Goal: Information Seeking & Learning: Find specific fact

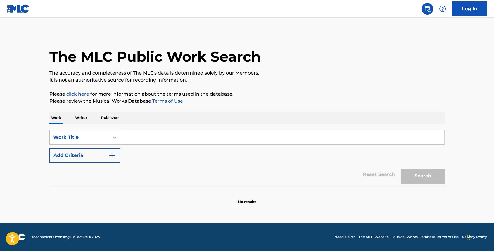
click at [79, 157] on button "Add Criteria" at bounding box center [84, 155] width 71 height 15
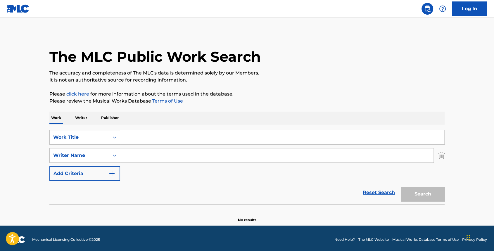
click at [147, 139] on input "Search Form" at bounding box center [282, 137] width 324 height 14
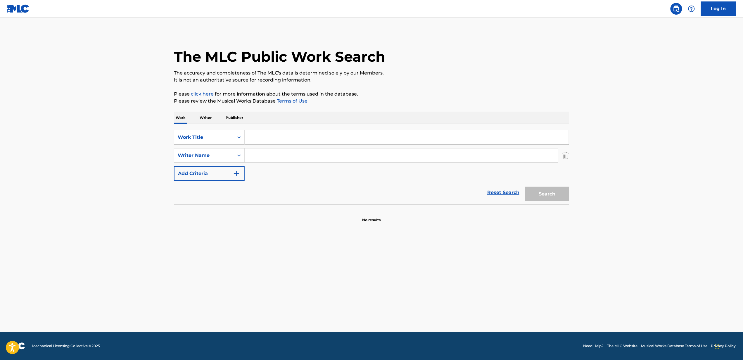
click at [278, 135] on input "Search Form" at bounding box center [407, 137] width 324 height 14
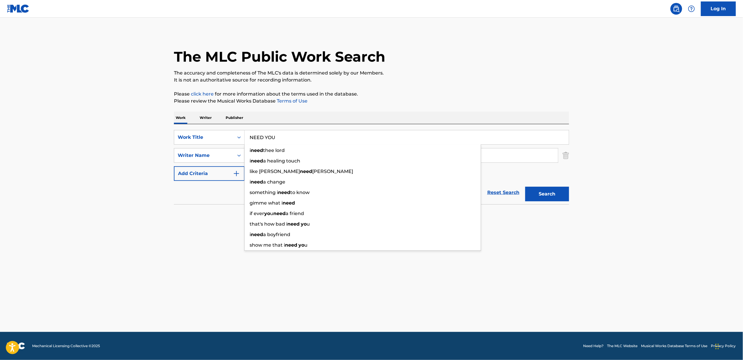
type input "NEED YOU"
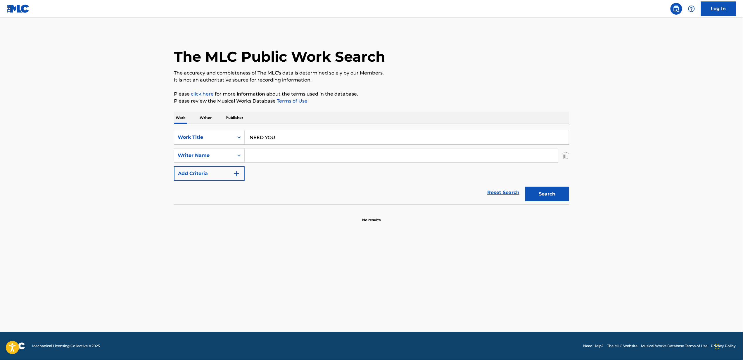
click at [218, 151] on div "Writer Name" at bounding box center [204, 155] width 60 height 11
click at [132, 176] on main "The MLC Public Work Search The accuracy and completeness of The MLC's data is d…" at bounding box center [371, 175] width 743 height 315
click at [199, 175] on button "Add Criteria" at bounding box center [209, 173] width 71 height 15
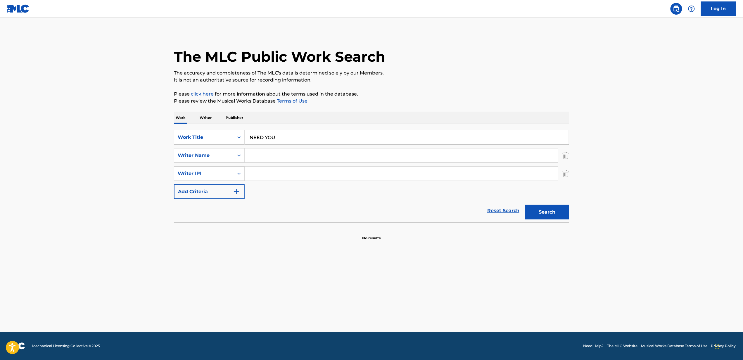
click at [204, 176] on div "Writer IPI" at bounding box center [204, 173] width 53 height 7
click at [205, 156] on div "Writer Name" at bounding box center [204, 155] width 53 height 7
click at [208, 168] on div "Publisher Name" at bounding box center [209, 170] width 70 height 15
click at [279, 163] on div "SearchWithCriteria13ad77c5-82c7-43ed-b302-d03c6ba66ed6 Work Title NEED YOU Sear…" at bounding box center [371, 164] width 395 height 69
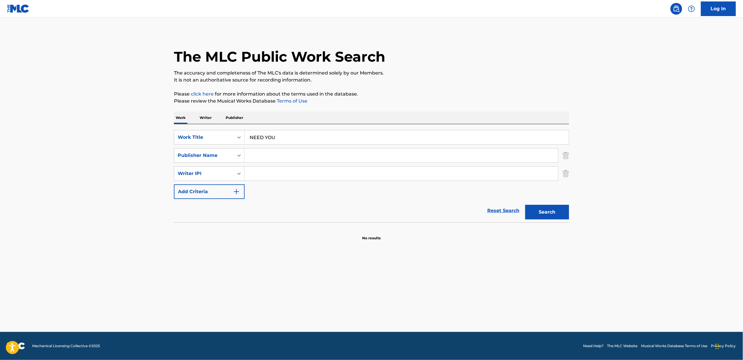
drag, startPoint x: 280, startPoint y: 161, endPoint x: 282, endPoint y: 158, distance: 3.7
click at [282, 158] on input "Search Form" at bounding box center [401, 156] width 313 height 14
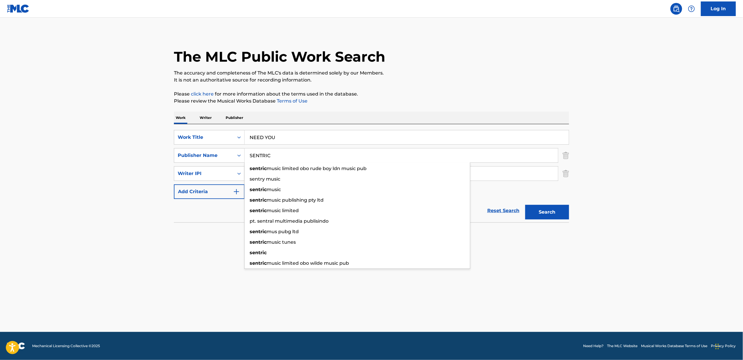
type input "SENTRIC"
click at [494, 205] on button "Search" at bounding box center [547, 212] width 44 height 15
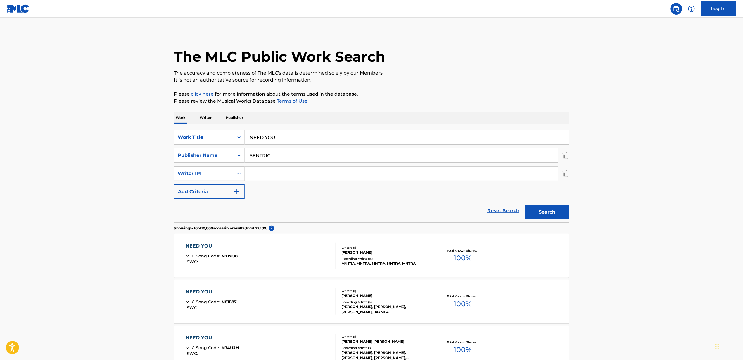
click at [179, 156] on div "Publisher Name" at bounding box center [204, 155] width 53 height 7
click at [186, 175] on div "Writer Name" at bounding box center [209, 170] width 70 height 15
click at [299, 157] on input "Search Form" at bounding box center [401, 156] width 313 height 14
click at [253, 157] on input "Search Form" at bounding box center [401, 156] width 313 height 14
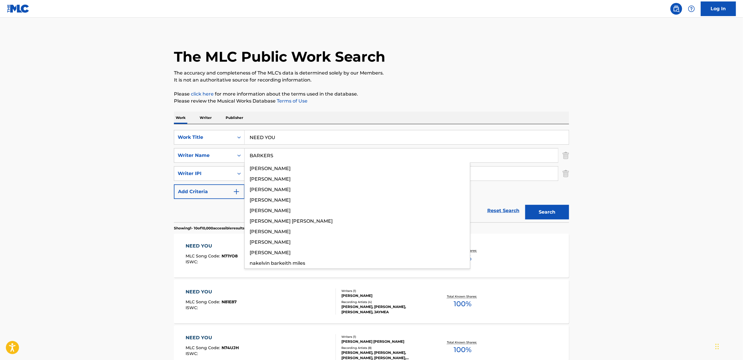
click at [494, 205] on button "Search" at bounding box center [547, 212] width 44 height 15
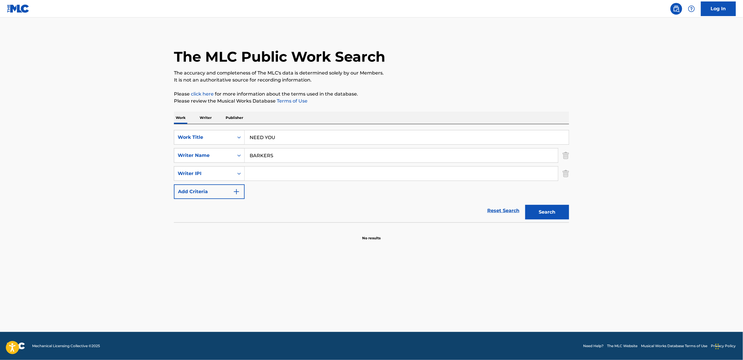
click at [291, 157] on input "BARKERS" at bounding box center [401, 156] width 313 height 14
click at [265, 153] on input "BARKERS" at bounding box center [401, 156] width 313 height 14
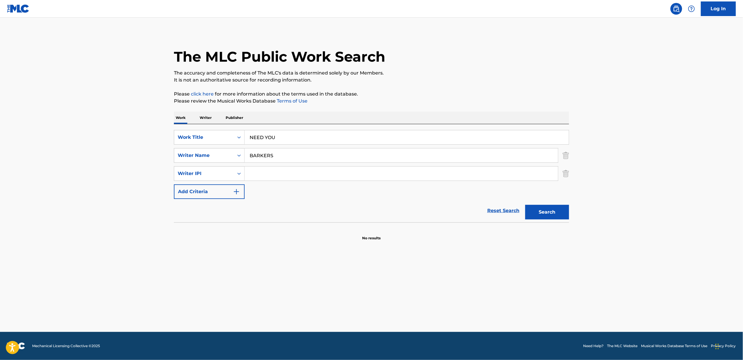
click at [265, 153] on input "BARKERS" at bounding box center [401, 156] width 313 height 14
click at [494, 205] on button "Search" at bounding box center [547, 212] width 44 height 15
click at [280, 167] on div "the hics" at bounding box center [357, 168] width 225 height 11
click at [494, 213] on button "Search" at bounding box center [547, 212] width 44 height 15
click at [287, 160] on input "the hics" at bounding box center [401, 156] width 313 height 14
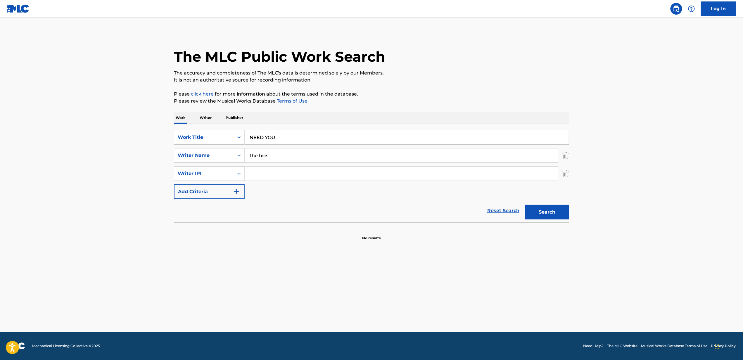
click at [287, 160] on input "the hics" at bounding box center [401, 156] width 313 height 14
click at [272, 157] on input "the hics" at bounding box center [401, 156] width 313 height 14
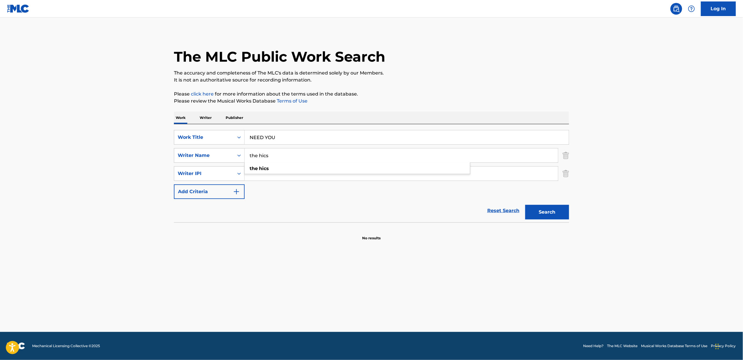
paste input "[PERSON_NAME] [PERSON_NAME]"
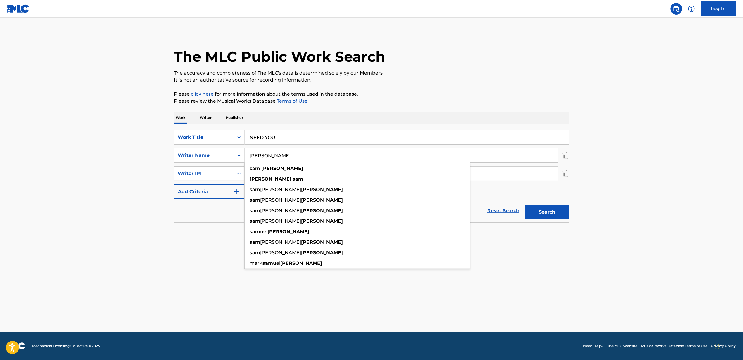
type input "[PERSON_NAME]"
click at [494, 205] on button "Search" at bounding box center [547, 212] width 44 height 15
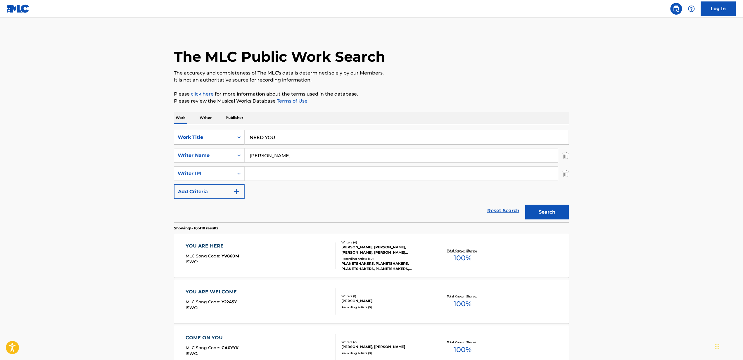
click at [201, 136] on div "Work Title" at bounding box center [204, 137] width 53 height 7
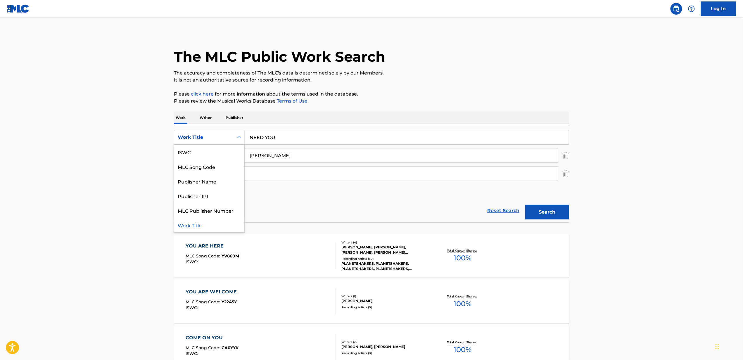
click at [201, 137] on div "Work Title" at bounding box center [204, 137] width 53 height 7
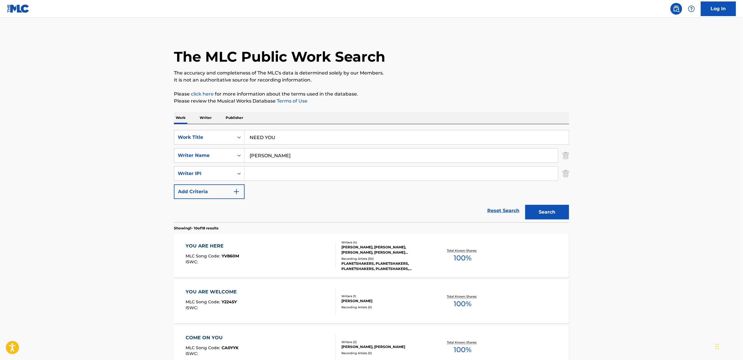
click at [201, 152] on div "Writer Name" at bounding box center [204, 155] width 53 height 7
click at [201, 127] on div "SearchWithCriteria13ad77c5-82c7-43ed-b302-d03c6ba66ed6 Work Title NEED YOU Sear…" at bounding box center [371, 173] width 395 height 98
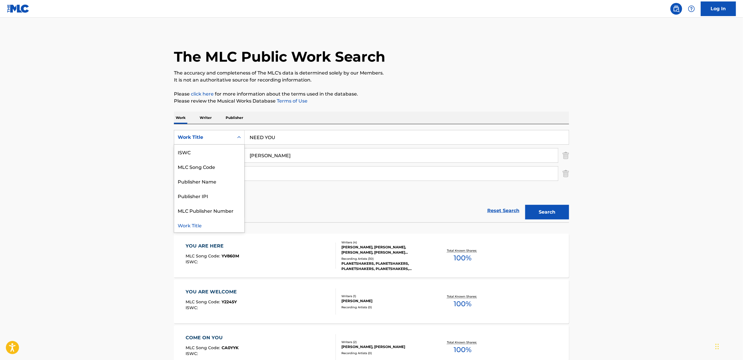
click at [201, 136] on div "Work Title" at bounding box center [204, 137] width 53 height 7
click at [205, 116] on p "Writer" at bounding box center [205, 118] width 15 height 12
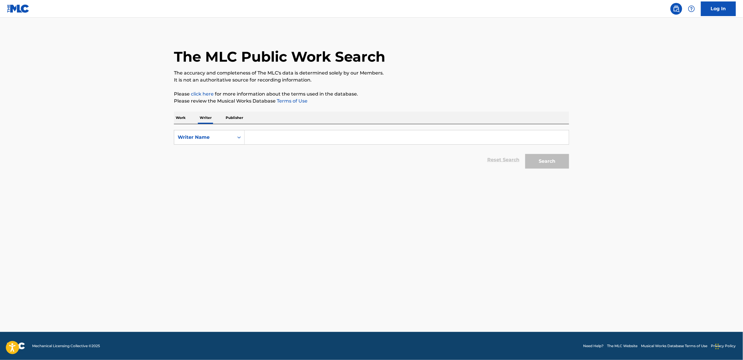
click at [170, 114] on div "The MLC Public Work Search The accuracy and completeness of The MLC's data is d…" at bounding box center [371, 101] width 409 height 139
click at [177, 116] on p "Work" at bounding box center [180, 118] width 13 height 12
click at [192, 142] on div "Work Title" at bounding box center [204, 137] width 60 height 11
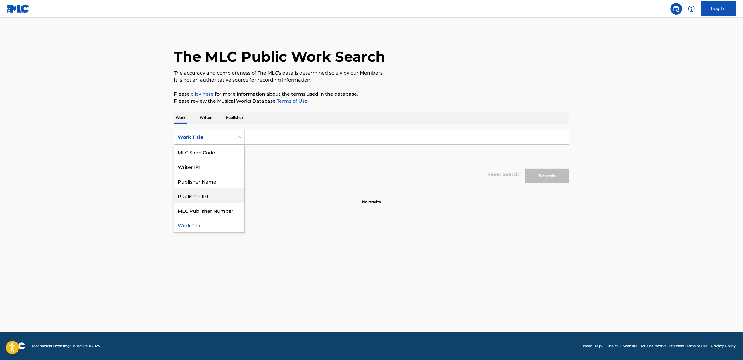
click at [133, 180] on main "The MLC Public Work Search The accuracy and completeness of The MLC's data is d…" at bounding box center [371, 175] width 743 height 315
click at [205, 116] on p "Writer" at bounding box center [205, 118] width 15 height 12
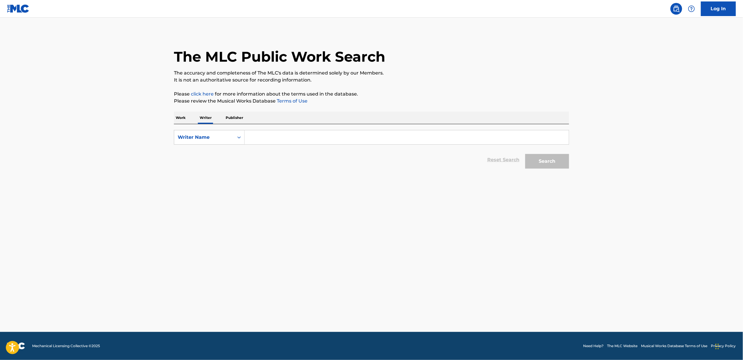
click at [181, 116] on p "Work" at bounding box center [180, 118] width 13 height 12
click at [185, 140] on div "Work Title" at bounding box center [204, 137] width 53 height 7
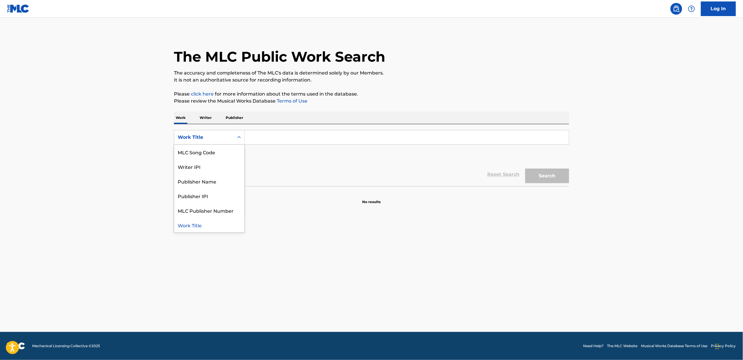
click at [185, 140] on div "Work Title" at bounding box center [204, 137] width 53 height 7
click at [184, 160] on button "Add Criteria" at bounding box center [209, 155] width 71 height 15
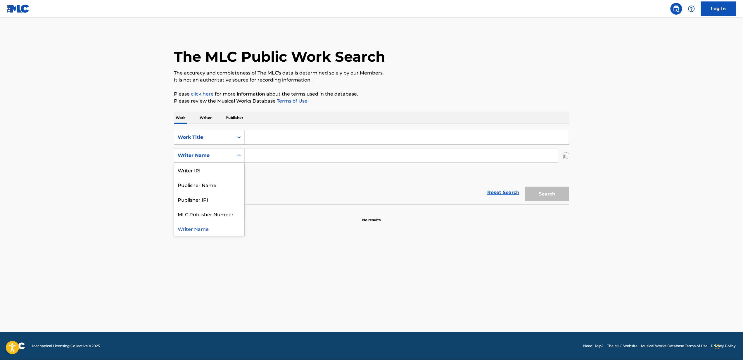
click at [202, 155] on div "Writer Name" at bounding box center [204, 155] width 53 height 7
click at [210, 229] on div "Writer Name" at bounding box center [209, 228] width 70 height 15
click at [310, 142] on input "Search Form" at bounding box center [407, 137] width 324 height 14
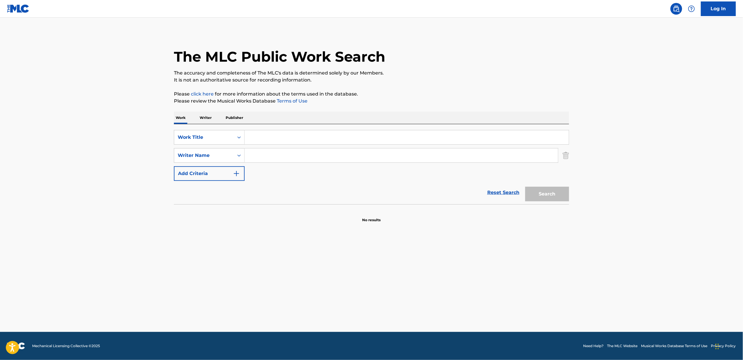
type input "I"
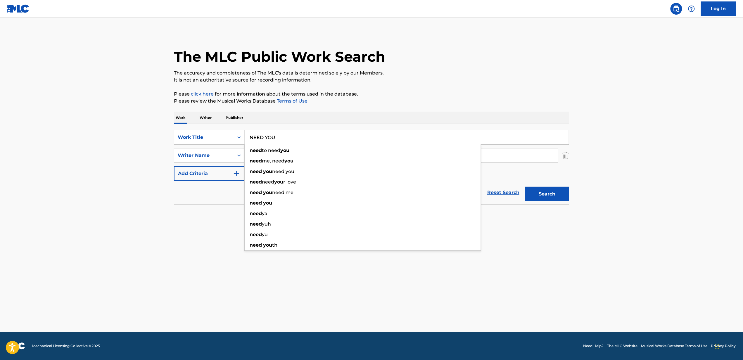
type input "NEED YOU"
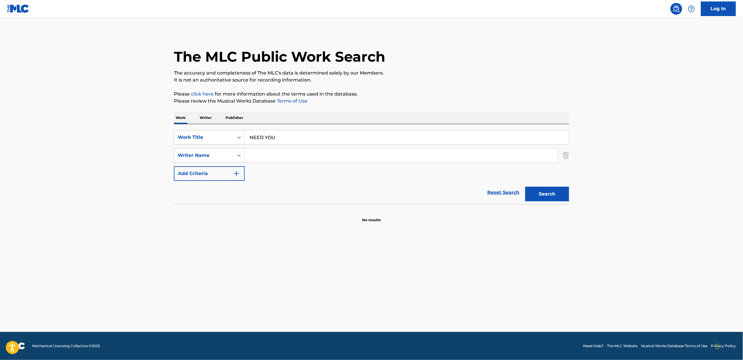
click at [272, 156] on input "Search Form" at bounding box center [401, 156] width 313 height 14
type input "[PERSON_NAME]"
click at [494, 187] on button "Search" at bounding box center [547, 194] width 44 height 15
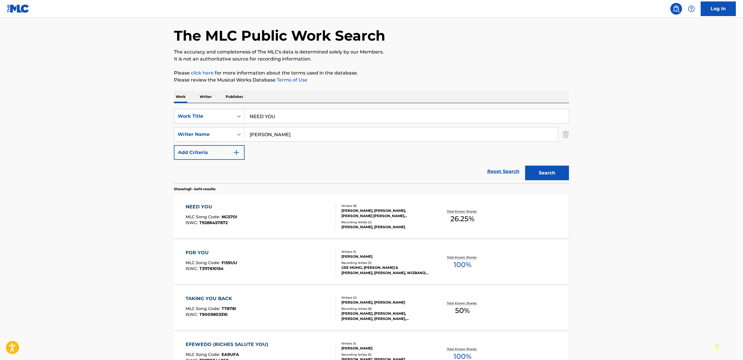
scroll to position [39, 0]
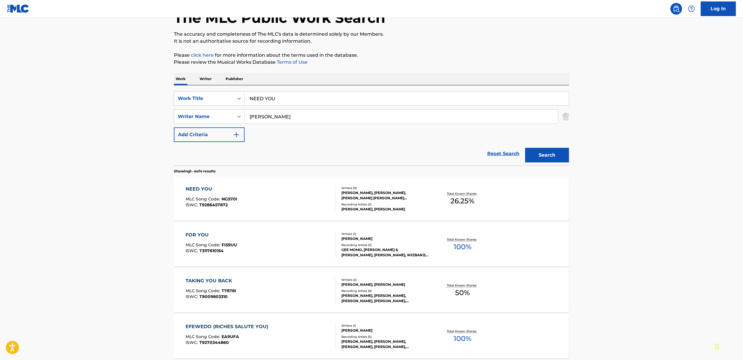
click at [302, 199] on div "NEED YOU MLC Song Code : NG570I ISWC : T9286457872" at bounding box center [261, 199] width 150 height 26
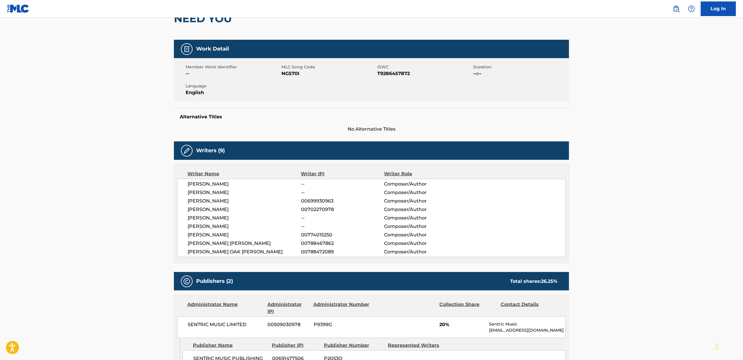
scroll to position [78, 0]
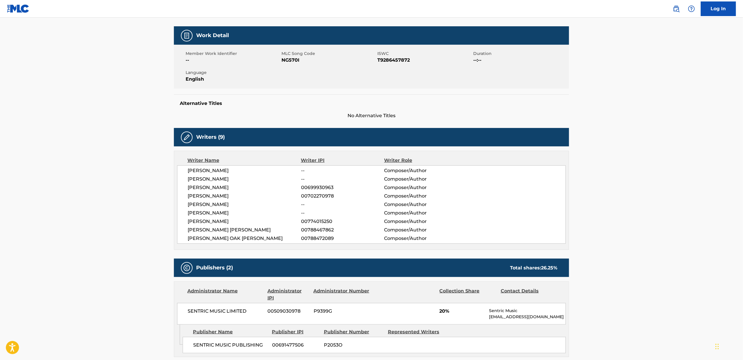
click at [205, 224] on span "[PERSON_NAME]" at bounding box center [244, 221] width 113 height 7
drag, startPoint x: 205, startPoint y: 224, endPoint x: 441, endPoint y: 222, distance: 235.9
click at [441, 222] on div "[PERSON_NAME] 00774015250 Composer/Author" at bounding box center [377, 221] width 378 height 7
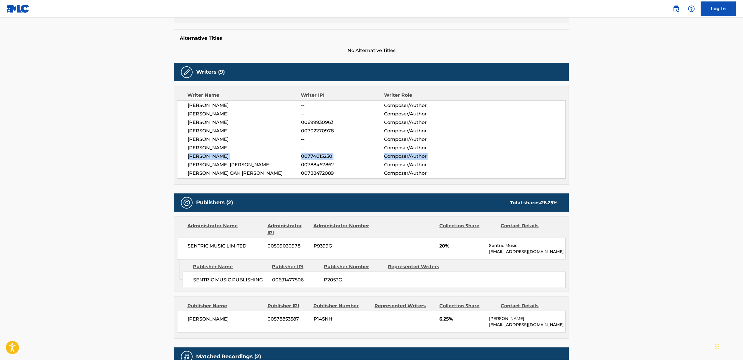
scroll to position [240, 0]
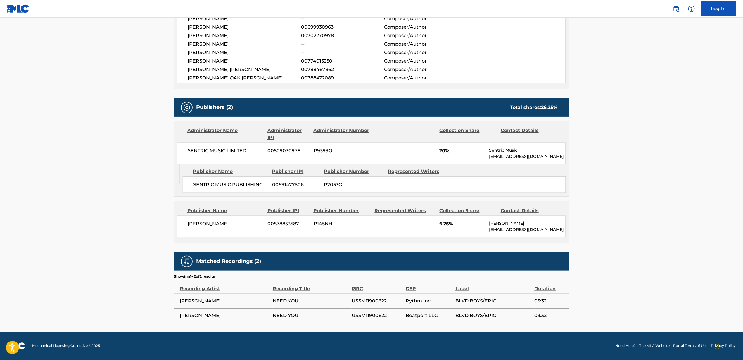
click at [380, 251] on span "USSM11900622" at bounding box center [377, 301] width 51 height 7
drag, startPoint x: 380, startPoint y: 302, endPoint x: 375, endPoint y: 314, distance: 13.1
click at [375, 251] on span "USSM11900622" at bounding box center [377, 315] width 51 height 7
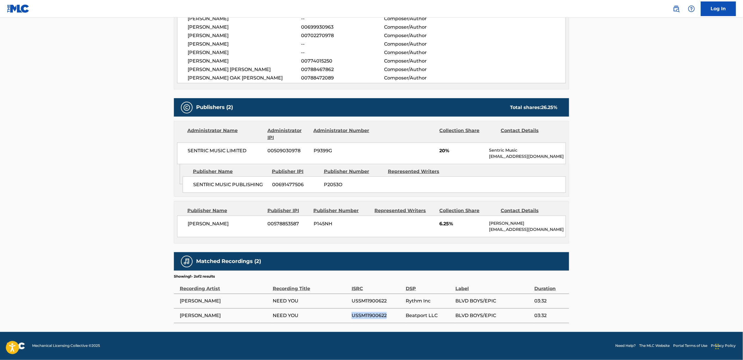
drag, startPoint x: 375, startPoint y: 314, endPoint x: 365, endPoint y: 318, distance: 10.5
click at [365, 251] on span "USSM11900622" at bounding box center [377, 315] width 51 height 7
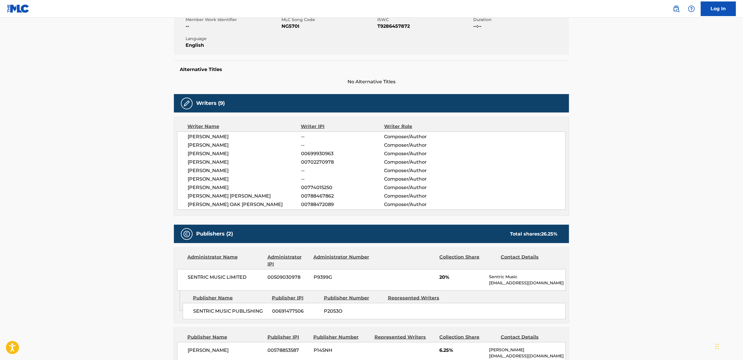
scroll to position [156, 0]
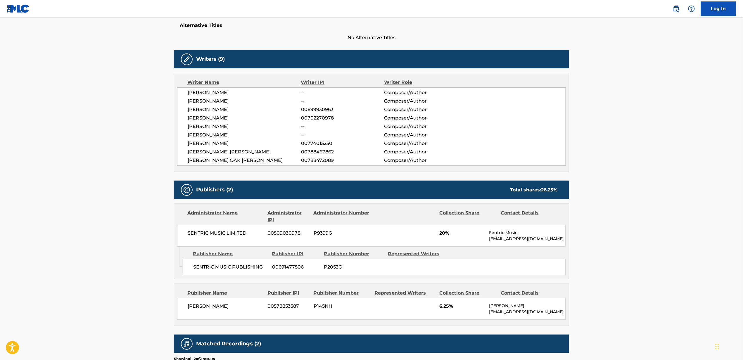
click at [220, 143] on span "[PERSON_NAME]" at bounding box center [244, 143] width 113 height 7
drag, startPoint x: 220, startPoint y: 143, endPoint x: 316, endPoint y: 141, distance: 95.9
click at [316, 141] on div "[PERSON_NAME] 00774015250 Composer/Author" at bounding box center [377, 143] width 378 height 7
drag, startPoint x: 316, startPoint y: 141, endPoint x: 318, endPoint y: 143, distance: 3.2
click at [318, 143] on span "00774015250" at bounding box center [342, 143] width 83 height 7
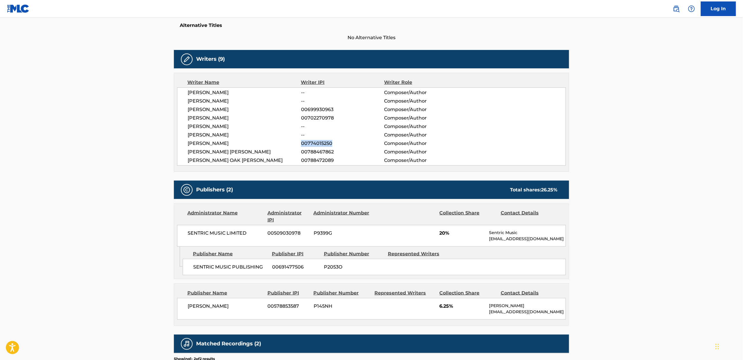
click at [318, 143] on span "00774015250" at bounding box center [342, 143] width 83 height 7
click at [315, 151] on span "00788467862" at bounding box center [342, 152] width 83 height 7
copy span "00788467862"
click at [232, 109] on span "[PERSON_NAME]" at bounding box center [244, 109] width 113 height 7
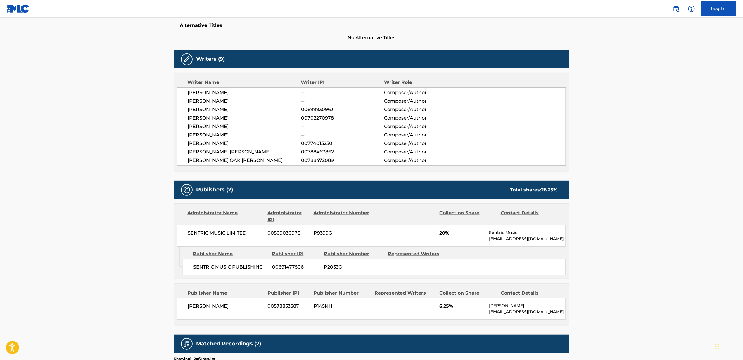
drag, startPoint x: 232, startPoint y: 109, endPoint x: 191, endPoint y: 109, distance: 40.9
click at [191, 109] on span "[PERSON_NAME]" at bounding box center [244, 109] width 113 height 7
drag, startPoint x: 191, startPoint y: 109, endPoint x: 413, endPoint y: 113, distance: 221.6
click at [413, 113] on div "[PERSON_NAME] 00699930963 Composer/Author" at bounding box center [377, 109] width 378 height 7
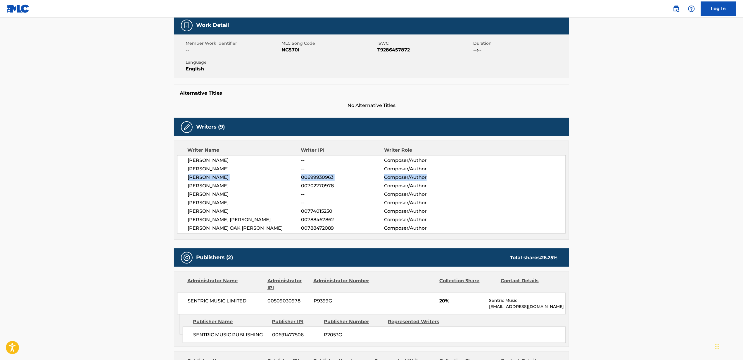
scroll to position [123, 0]
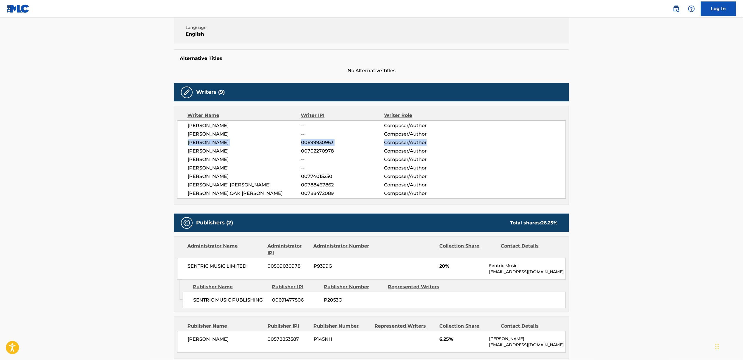
click at [229, 143] on span "[PERSON_NAME]" at bounding box center [244, 142] width 113 height 7
drag, startPoint x: 229, startPoint y: 143, endPoint x: 198, endPoint y: 140, distance: 31.7
click at [198, 140] on span "[PERSON_NAME]" at bounding box center [244, 142] width 113 height 7
click at [308, 143] on span "00699930963" at bounding box center [342, 142] width 83 height 7
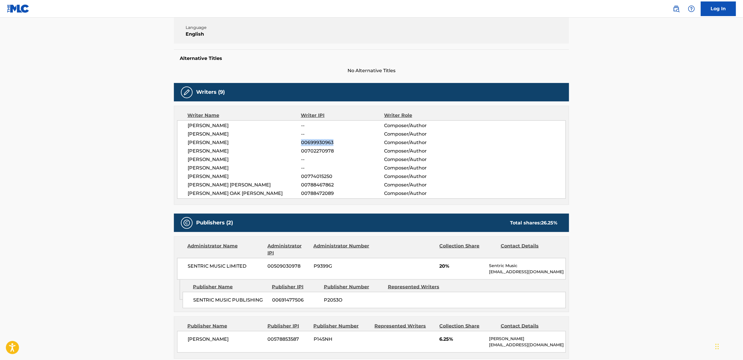
click at [309, 143] on span "00699930963" at bounding box center [342, 142] width 83 height 7
copy span "00699930963"
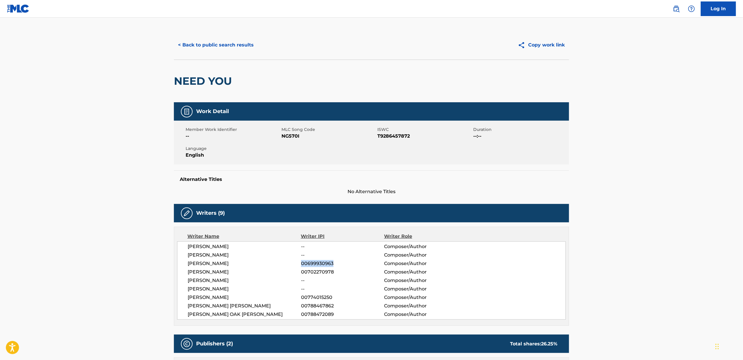
scroll to position [0, 0]
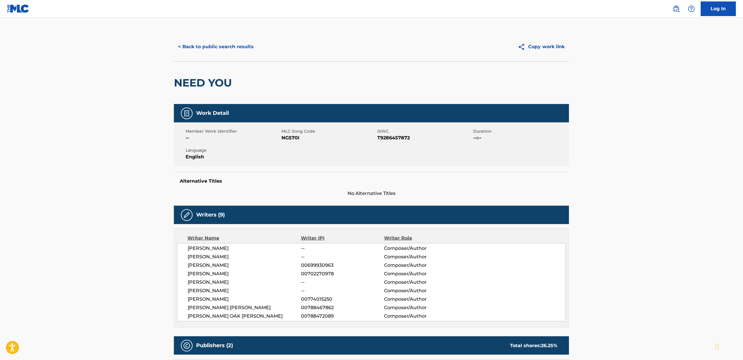
click at [293, 139] on span "NG570I" at bounding box center [329, 137] width 94 height 7
copy span "NG570I"
click at [239, 158] on span "English" at bounding box center [233, 156] width 94 height 7
click at [398, 134] on span "ISWC" at bounding box center [424, 131] width 94 height 6
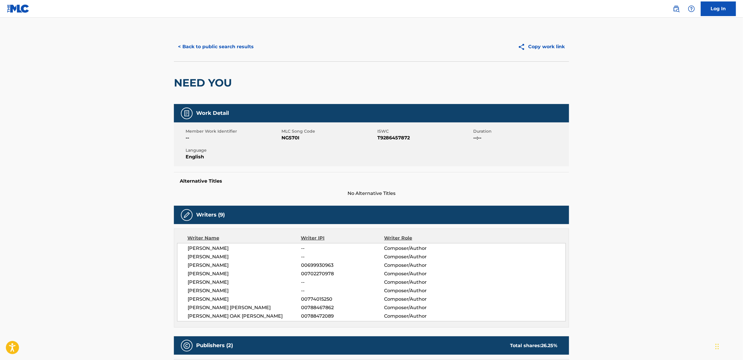
click at [398, 134] on span "ISWC" at bounding box center [424, 131] width 94 height 6
click at [396, 138] on span "T9286457872" at bounding box center [424, 137] width 94 height 7
click at [200, 44] on button "< Back to public search results" at bounding box center [216, 46] width 84 height 15
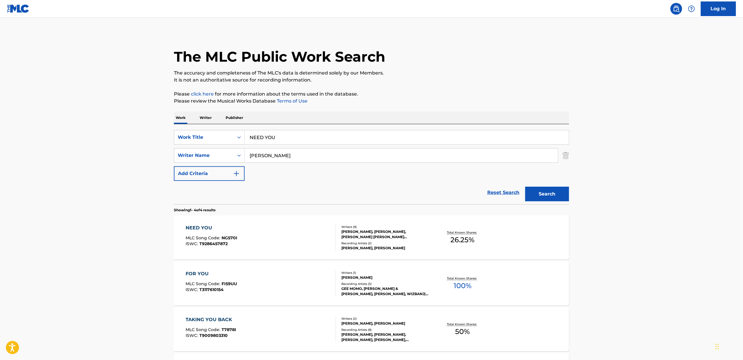
scroll to position [39, 0]
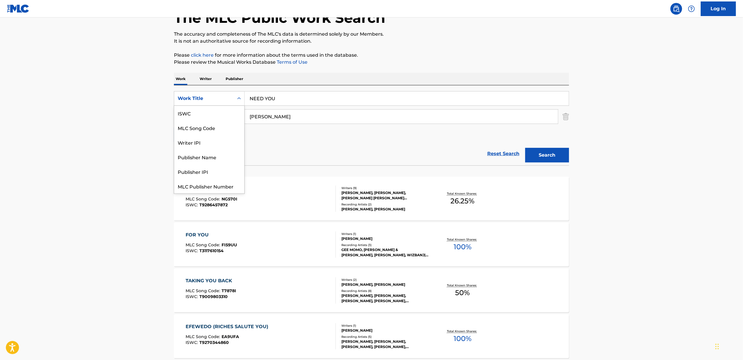
click at [191, 95] on div "Work Title" at bounding box center [204, 98] width 53 height 7
click at [206, 129] on div "MLC Song Code" at bounding box center [209, 127] width 70 height 15
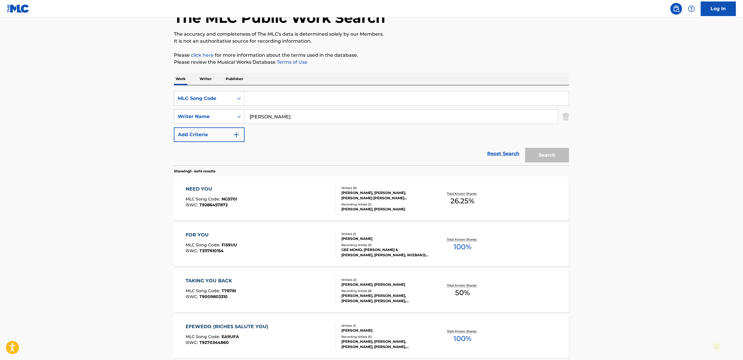
click at [301, 99] on input "Search Form" at bounding box center [407, 98] width 324 height 14
paste input "NG570I"
type input "NG570I"
click at [265, 123] on div "[PERSON_NAME]" at bounding box center [402, 116] width 314 height 15
click at [494, 154] on button "Search" at bounding box center [547, 155] width 44 height 15
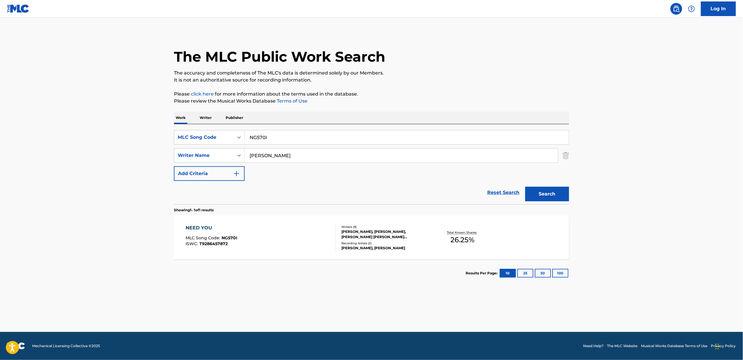
click at [272, 154] on input "[PERSON_NAME]" at bounding box center [401, 156] width 313 height 14
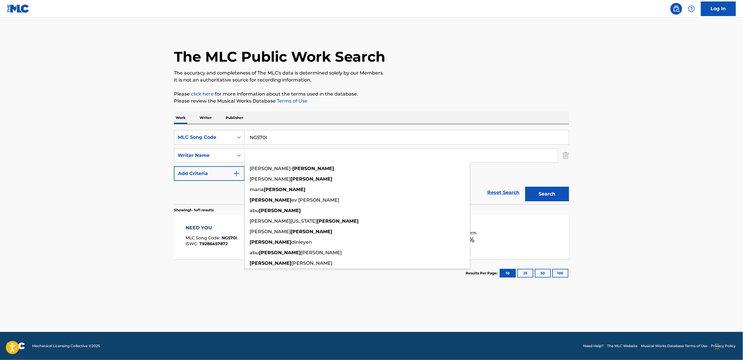
click at [494, 187] on button "Search" at bounding box center [547, 194] width 44 height 15
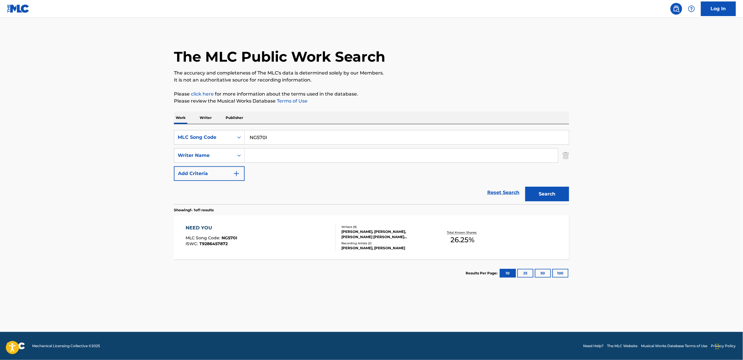
click at [394, 237] on div "[PERSON_NAME], [PERSON_NAME], [PERSON_NAME] [PERSON_NAME] [PERSON_NAME], [PERSO…" at bounding box center [385, 234] width 88 height 11
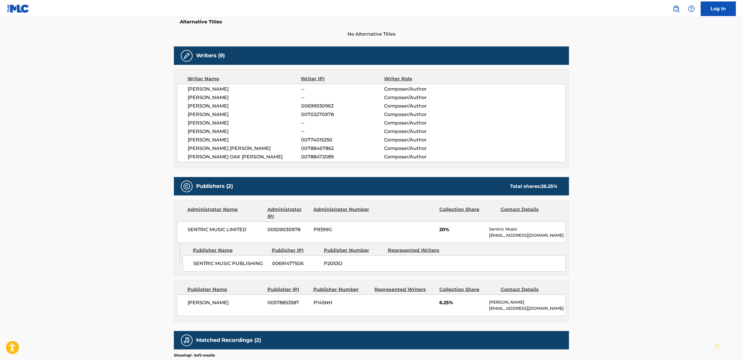
scroll to position [84, 0]
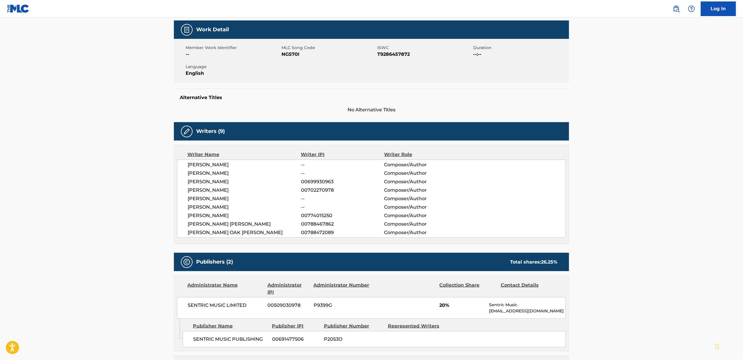
click at [295, 167] on span "[PERSON_NAME]" at bounding box center [244, 164] width 113 height 7
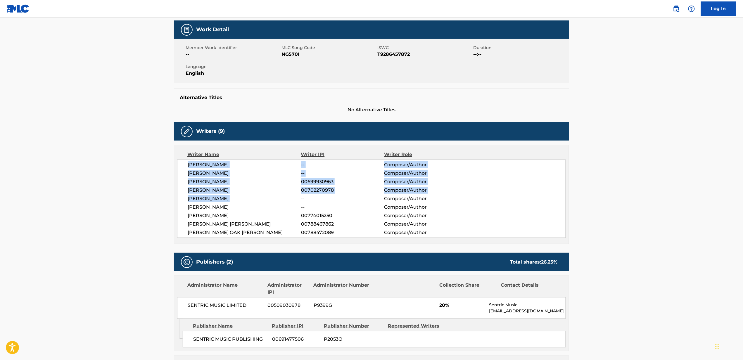
drag, startPoint x: 295, startPoint y: 167, endPoint x: 300, endPoint y: 210, distance: 42.6
click at [300, 210] on div "[PERSON_NAME] -- Composer/Author [PERSON_NAME] -- Composer/Author [PERSON_NAME]…" at bounding box center [371, 199] width 389 height 78
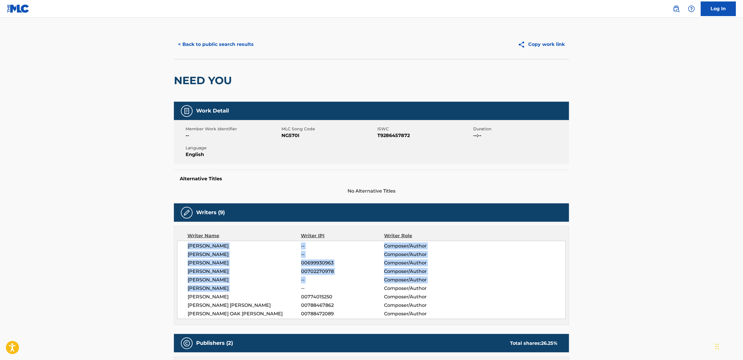
scroll to position [0, 0]
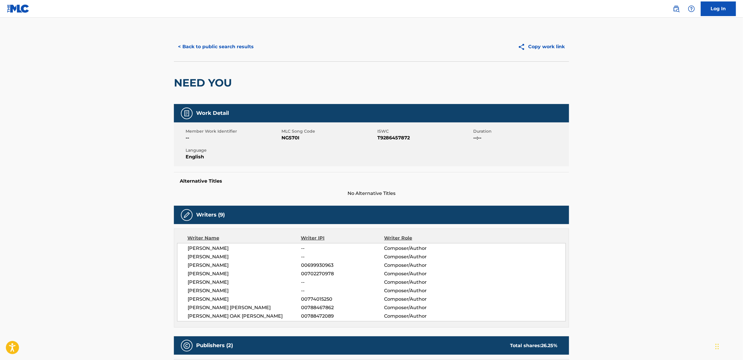
click at [290, 139] on span "NG570I" at bounding box center [329, 137] width 94 height 7
copy span "NG570I"
click at [210, 157] on span "English" at bounding box center [233, 156] width 94 height 7
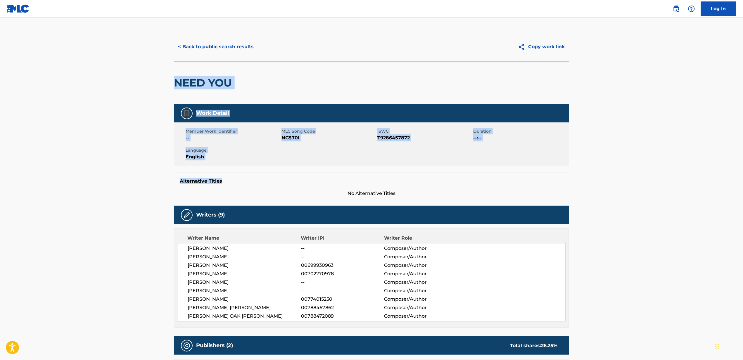
drag, startPoint x: 177, startPoint y: 101, endPoint x: 355, endPoint y: 167, distance: 190.2
click at [355, 167] on div "< Back to public search results Copy work link NEED YOU Work Detail Member Work…" at bounding box center [371, 296] width 409 height 529
click at [356, 168] on div "Work Detail Member Work Identifier -- MLC Song Code NG570I ISWC T9286457872 Dur…" at bounding box center [371, 150] width 395 height 93
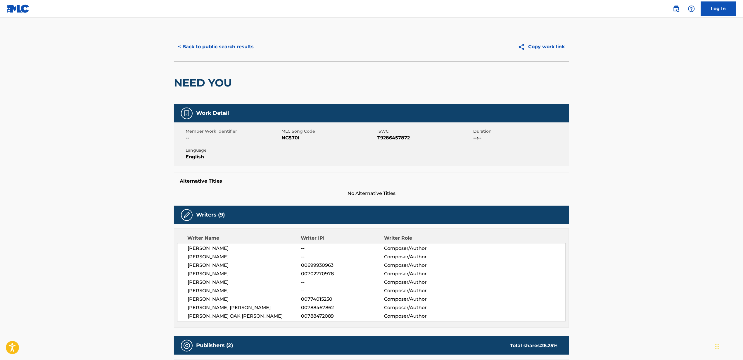
click at [289, 139] on span "NG570I" at bounding box center [329, 137] width 94 height 7
copy span "NG570I"
click at [402, 139] on span "T9286457872" at bounding box center [424, 137] width 94 height 7
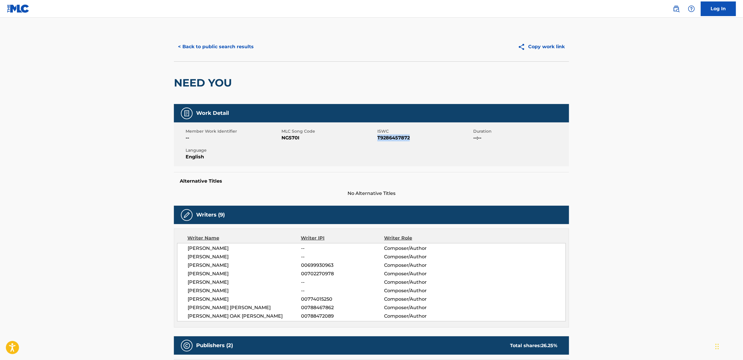
copy span "T9286457872"
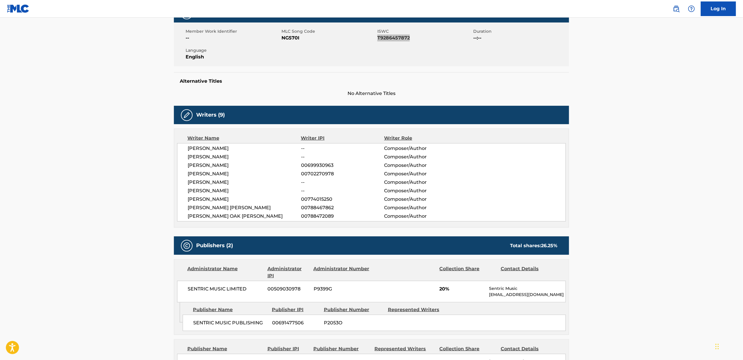
scroll to position [240, 0]
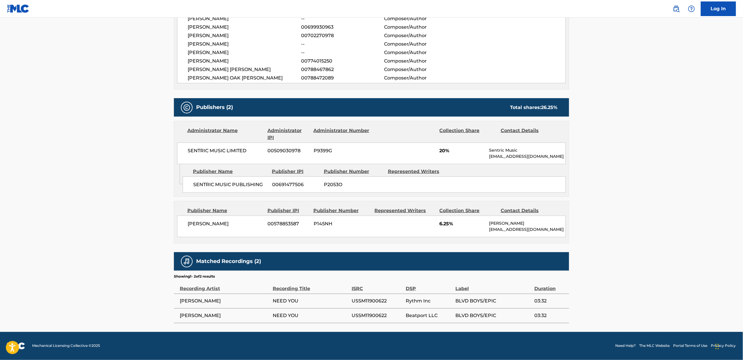
click at [362, 251] on span "USSM11900622" at bounding box center [377, 301] width 51 height 7
copy span "USSM11900622"
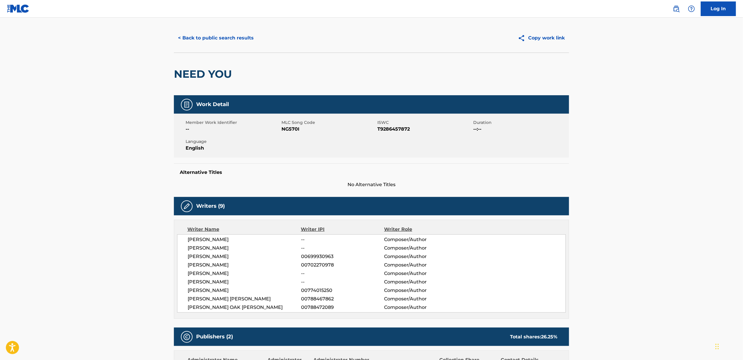
scroll to position [0, 0]
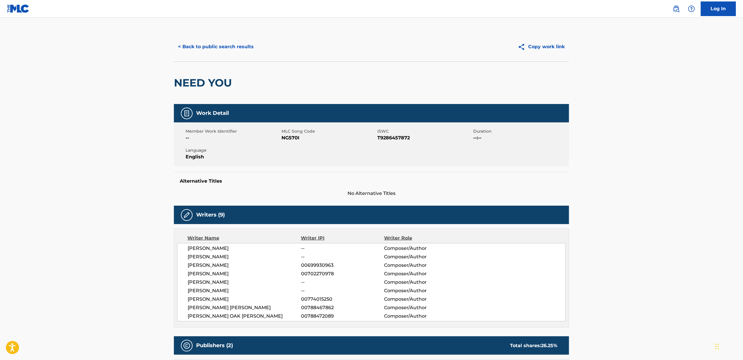
click at [225, 44] on button "< Back to public search results" at bounding box center [216, 46] width 84 height 15
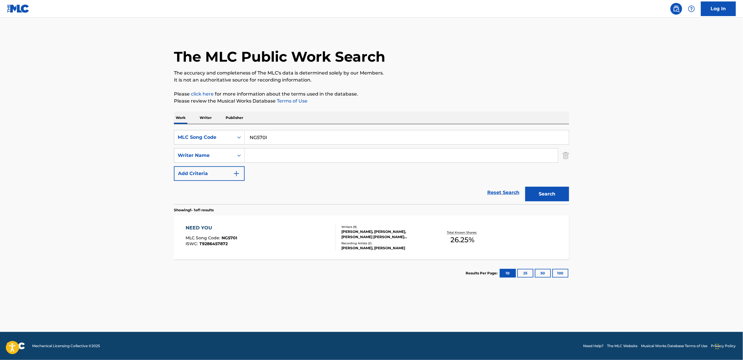
click at [205, 118] on p "Writer" at bounding box center [205, 118] width 15 height 12
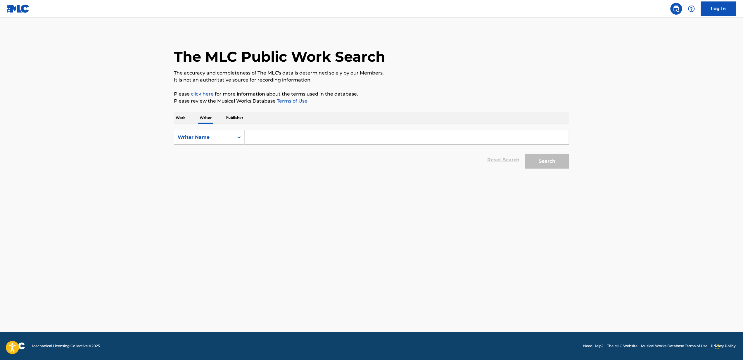
click at [187, 119] on p "Work" at bounding box center [180, 118] width 13 height 12
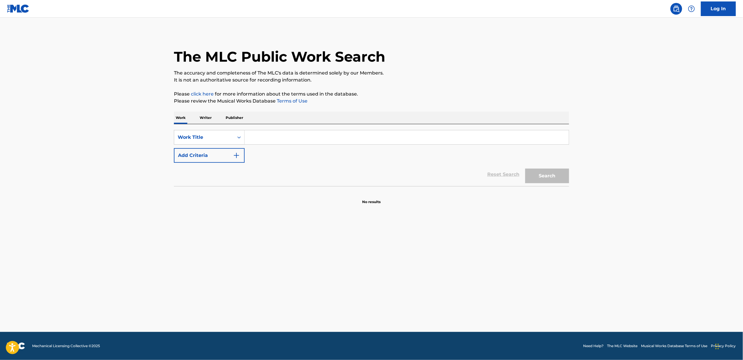
click at [188, 113] on div "Work Writer Publisher" at bounding box center [371, 118] width 395 height 12
click at [206, 137] on div "Work Title" at bounding box center [204, 137] width 53 height 7
click at [200, 165] on div "ISWC" at bounding box center [209, 166] width 70 height 15
click at [277, 135] on input "Search Form" at bounding box center [407, 137] width 324 height 14
paste input "T9286457872"
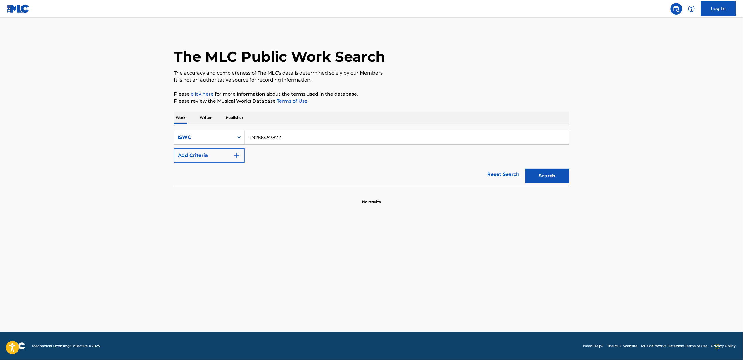
click at [559, 176] on button "Search" at bounding box center [547, 176] width 44 height 15
click at [212, 140] on div "ISWC" at bounding box center [204, 137] width 53 height 7
click at [306, 136] on input "T9286457872" at bounding box center [407, 137] width 324 height 14
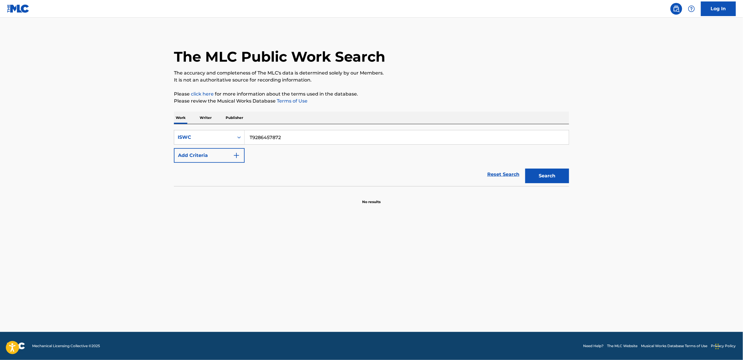
type input "T9286457872"
click at [525, 169] on button "Search" at bounding box center [547, 176] width 44 height 15
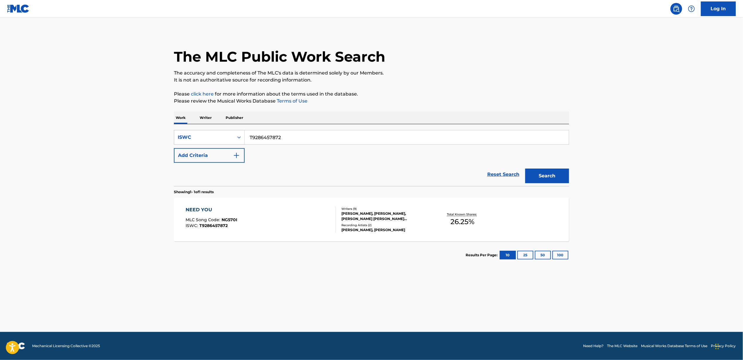
click at [257, 175] on div "Reset Search Search" at bounding box center [371, 174] width 395 height 23
click at [292, 144] on input "T9286457872" at bounding box center [407, 137] width 324 height 14
click at [292, 138] on input "T9286457872" at bounding box center [407, 137] width 324 height 14
click at [237, 181] on div "Reset Search Search" at bounding box center [371, 174] width 395 height 23
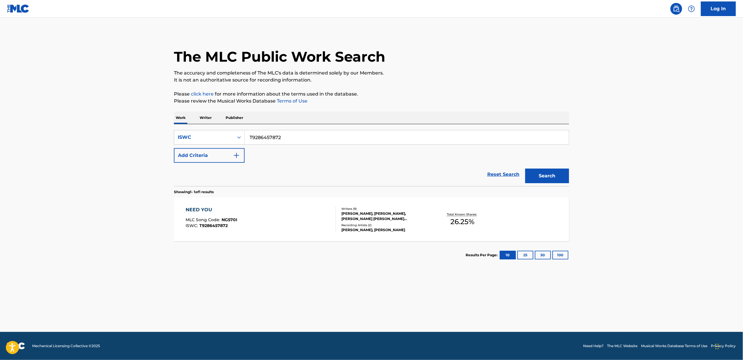
click at [282, 219] on div "NEED YOU MLC Song Code : NG570I ISWC : T9286457872" at bounding box center [261, 219] width 150 height 26
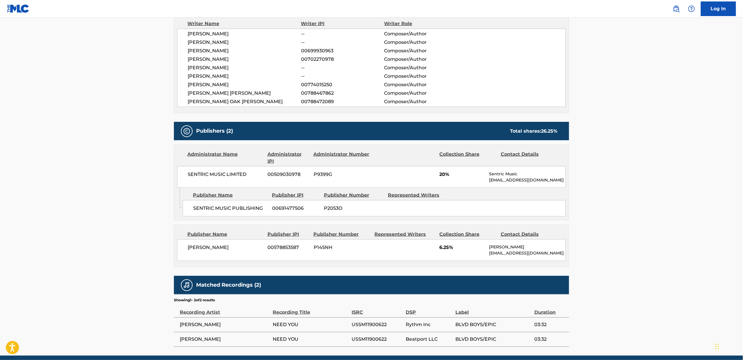
scroll to position [240, 0]
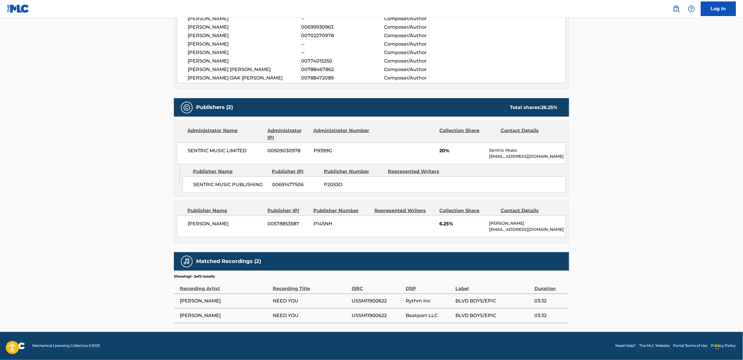
click at [203, 265] on div "Matched Recordings (2)" at bounding box center [371, 261] width 395 height 18
drag, startPoint x: 203, startPoint y: 265, endPoint x: 131, endPoint y: 271, distance: 72.1
click at [131, 271] on main "< Back to public search results Copy work link NEED YOU Work Detail Member Work…" at bounding box center [371, 55] width 743 height 553
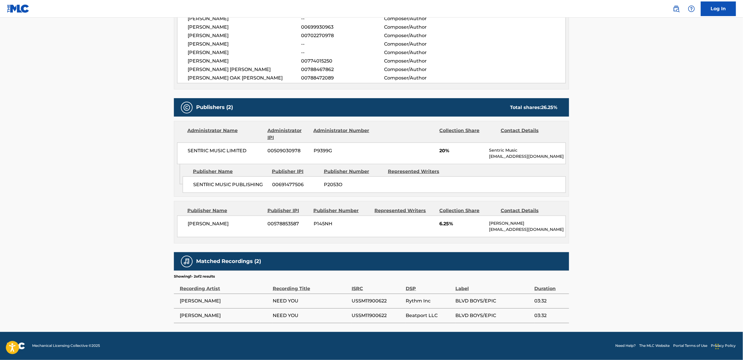
click at [203, 286] on div "Recording Artist" at bounding box center [225, 285] width 90 height 13
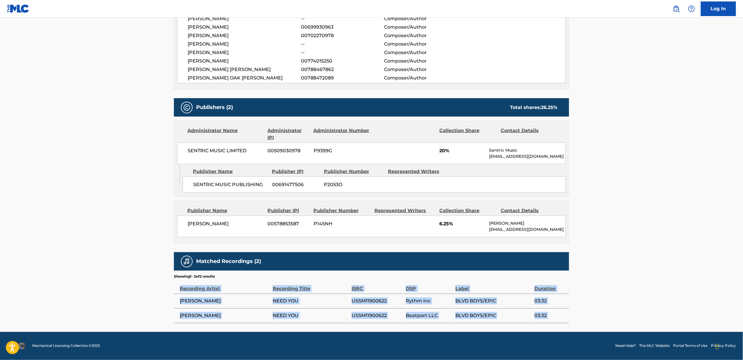
drag, startPoint x: 203, startPoint y: 286, endPoint x: 578, endPoint y: 315, distance: 376.2
click at [578, 315] on main "< Back to public search results Copy work link NEED YOU Work Detail Member Work…" at bounding box center [371, 55] width 743 height 553
drag, startPoint x: 578, startPoint y: 315, endPoint x: 370, endPoint y: 258, distance: 215.2
click at [371, 258] on main "< Back to public search results Copy work link NEED YOU Work Detail Member Work…" at bounding box center [371, 55] width 743 height 553
